Goal: Task Accomplishment & Management: Use online tool/utility

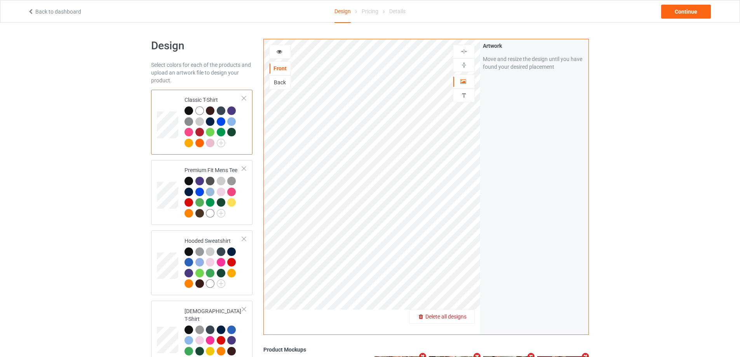
click at [465, 316] on span "Delete all designs" at bounding box center [445, 316] width 41 height 6
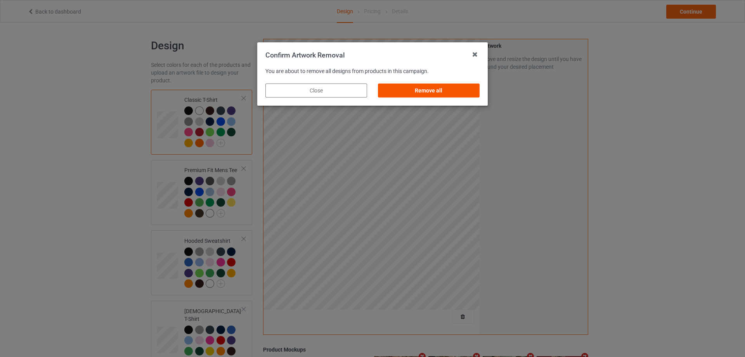
click at [468, 92] on div "Remove all" at bounding box center [429, 90] width 102 height 14
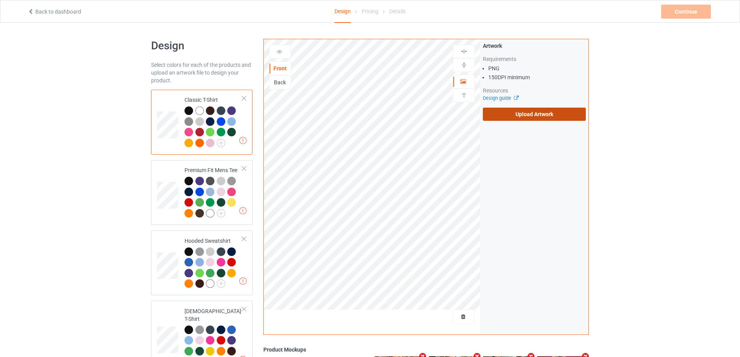
click at [544, 113] on label "Upload Artwork" at bounding box center [534, 114] width 103 height 13
click at [0, 0] on input "Upload Artwork" at bounding box center [0, 0] width 0 height 0
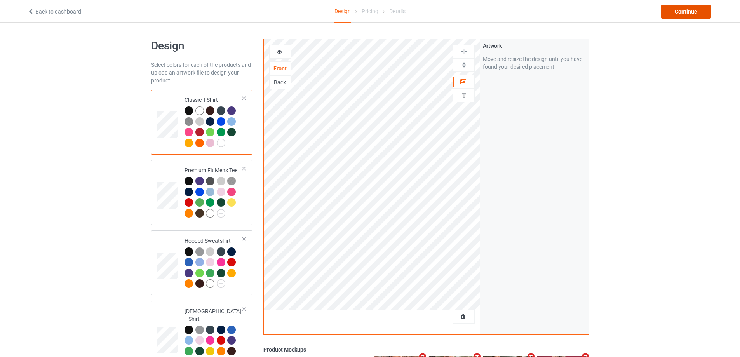
click at [681, 14] on div "Continue" at bounding box center [686, 12] width 50 height 14
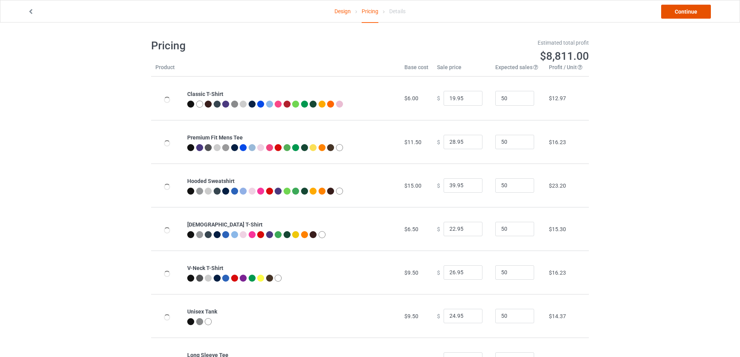
click at [681, 14] on link "Continue" at bounding box center [686, 12] width 50 height 14
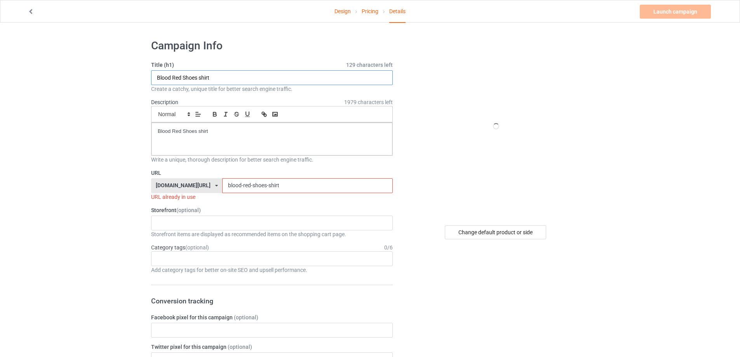
paste input "[DEMOGRAPHIC_DATA] princess [PERSON_NAME] Ham I Går suspekt"
type input "[DEMOGRAPHIC_DATA] princess [PERSON_NAME] Ham I Går suspekt shirt"
drag, startPoint x: 237, startPoint y: 136, endPoint x: 61, endPoint y: 111, distance: 177.5
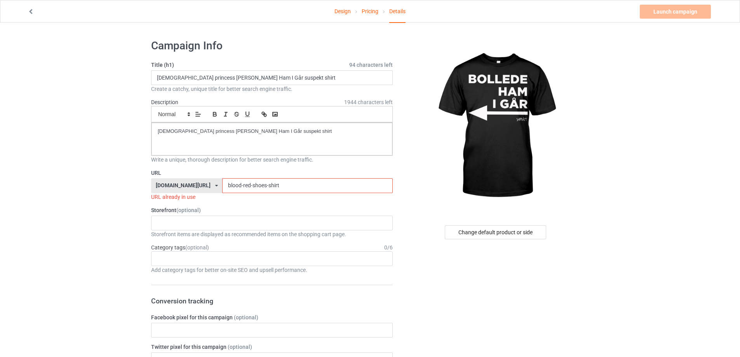
drag, startPoint x: 168, startPoint y: 183, endPoint x: 193, endPoint y: 170, distance: 28.5
paste input "[DEMOGRAPHIC_DATA]-princess-[PERSON_NAME]-bollede-ham-i-gr-suspekt-"
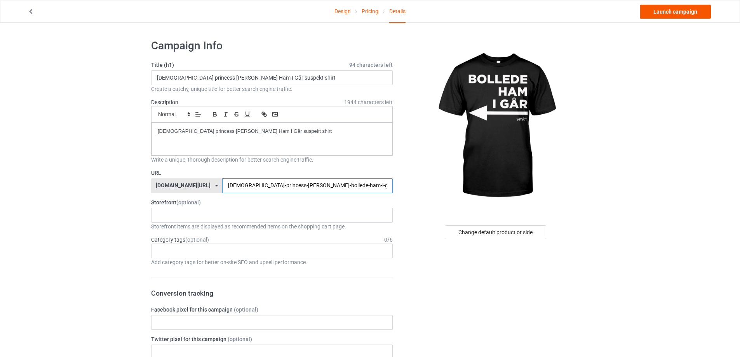
type input "[DEMOGRAPHIC_DATA]-princess-[PERSON_NAME]-bollede-ham-i-gr-suspekt-"
click at [675, 15] on link "Launch campaign" at bounding box center [674, 12] width 71 height 14
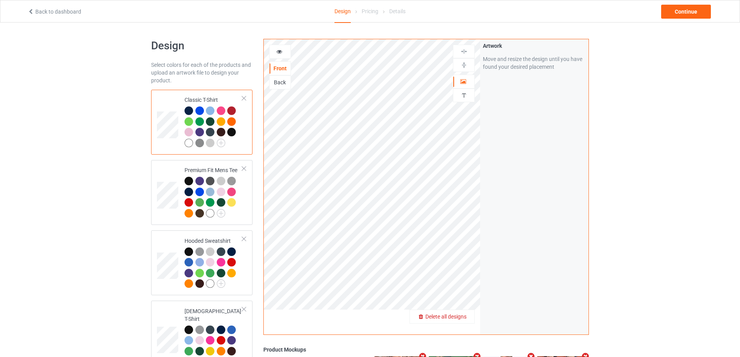
click at [458, 318] on span "Delete all designs" at bounding box center [445, 316] width 41 height 6
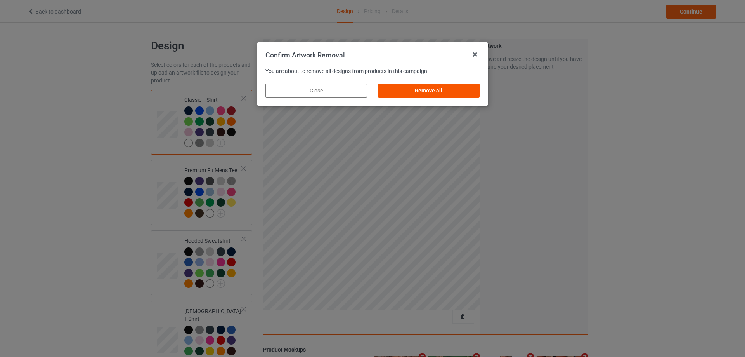
click at [475, 91] on div "Remove all" at bounding box center [429, 90] width 102 height 14
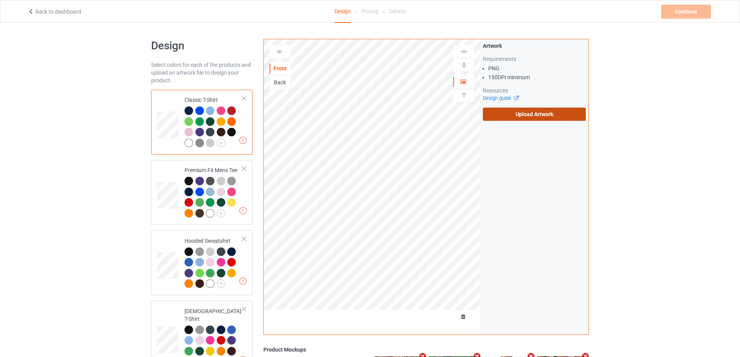
click at [518, 112] on label "Upload Artwork" at bounding box center [534, 114] width 103 height 13
click at [0, 0] on input "Upload Artwork" at bounding box center [0, 0] width 0 height 0
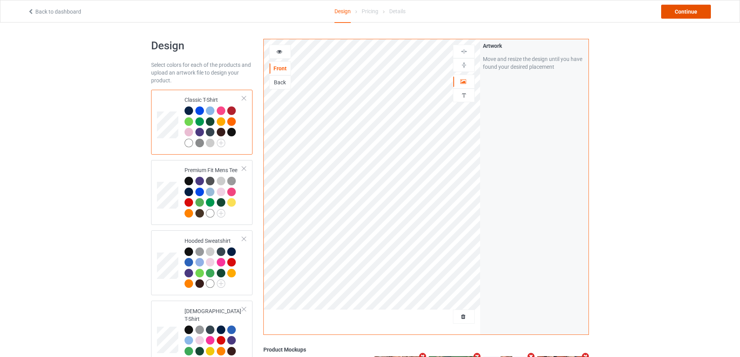
click at [683, 10] on div "Continue" at bounding box center [686, 12] width 50 height 14
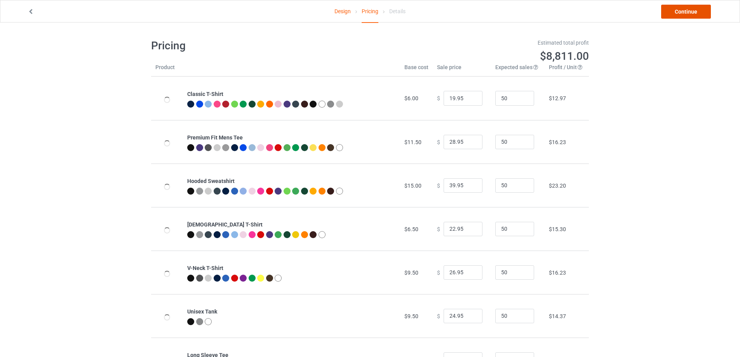
click at [684, 11] on link "Continue" at bounding box center [686, 12] width 50 height 14
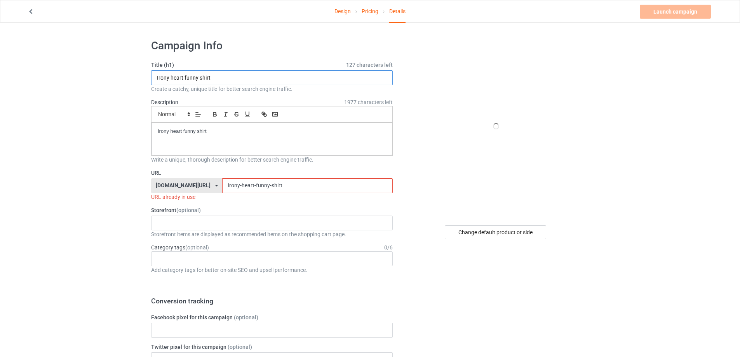
paste input "Cult Leader Worlds best cult leader"
type input "Cult Leader Worlds best cult leader shirt"
drag, startPoint x: 238, startPoint y: 140, endPoint x: 97, endPoint y: 142, distance: 140.9
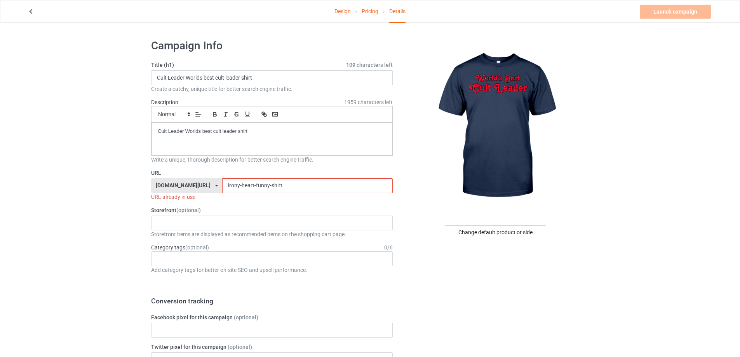
drag, startPoint x: 297, startPoint y: 190, endPoint x: 142, endPoint y: 179, distance: 155.3
paste input "cult-leader-worlds-best-cult-leader"
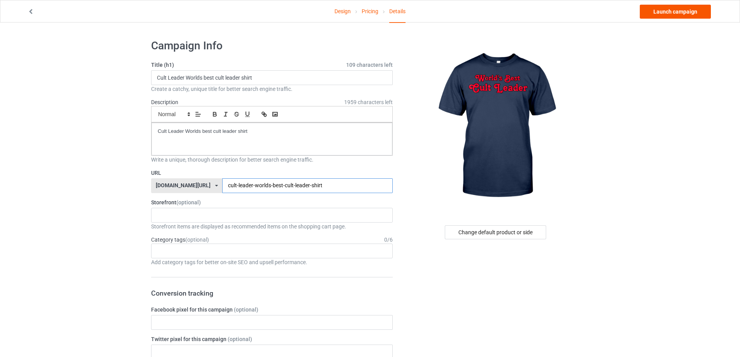
type input "cult-leader-worlds-best-cult-leader-shirt"
click at [695, 13] on link "Launch campaign" at bounding box center [674, 12] width 71 height 14
